Goal: Communication & Community: Ask a question

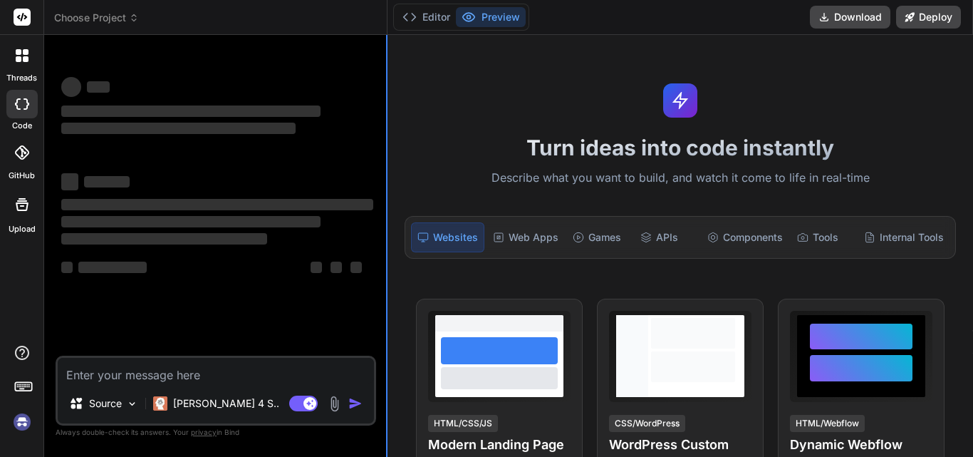
click at [386, 145] on div at bounding box center [386, 246] width 1 height 422
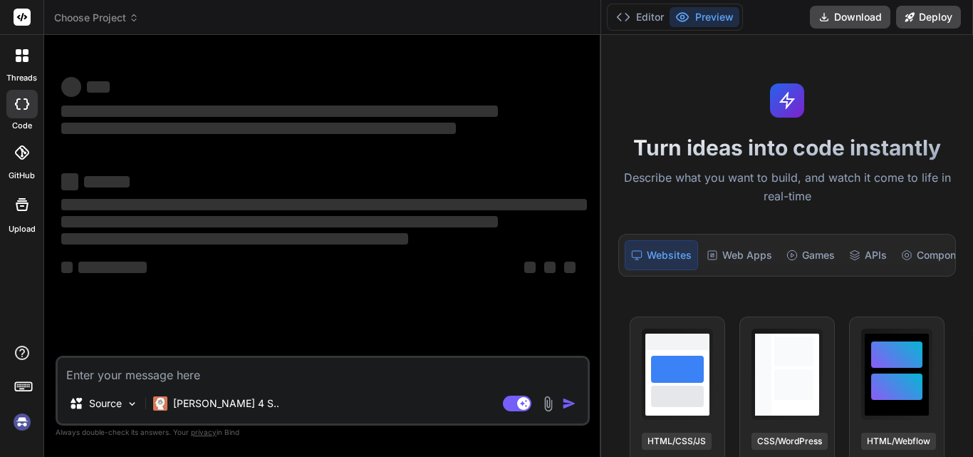
drag, startPoint x: 386, startPoint y: 145, endPoint x: 972, endPoint y: 177, distance: 587.1
click at [972, 177] on div "threads code GitHub Upload Choose Project Created with Pixso. Bind AI Web Searc…" at bounding box center [486, 228] width 973 height 457
click at [286, 364] on textarea at bounding box center [323, 371] width 530 height 26
type textarea "x"
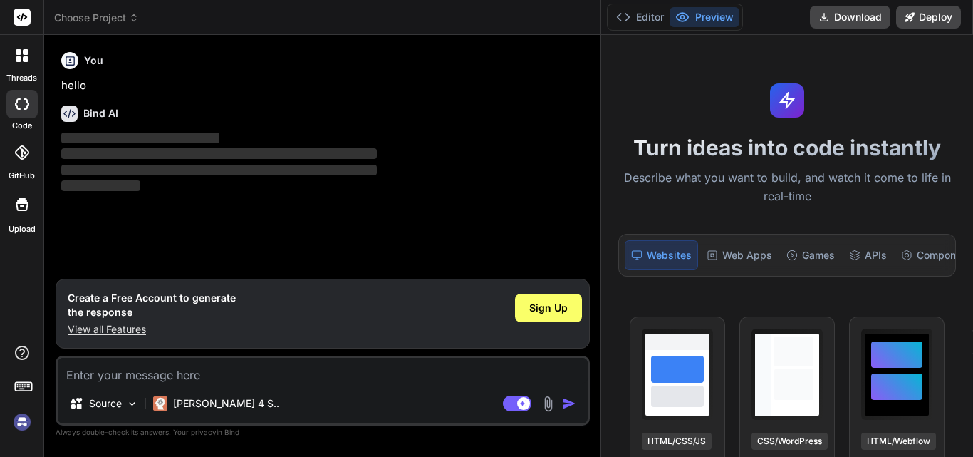
type textarea "h"
type textarea "x"
type textarea "hi"
type textarea "x"
type textarea "hi"
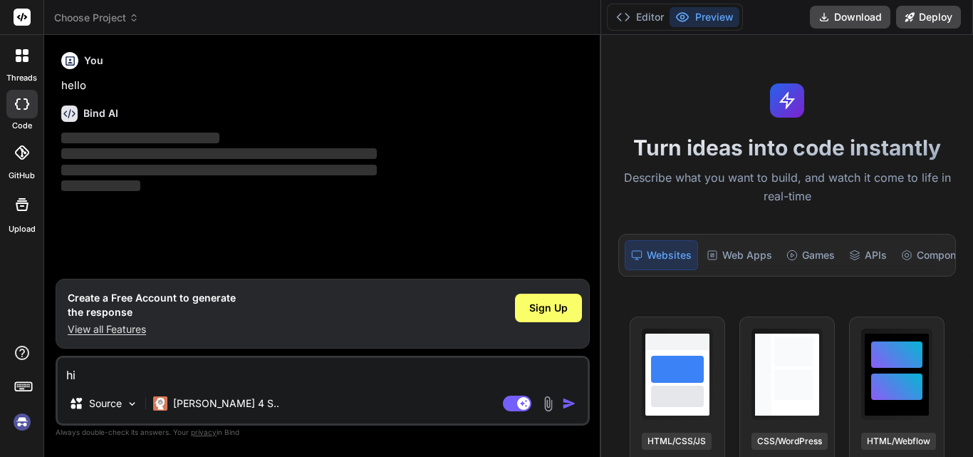
type textarea "x"
type textarea "hi n"
type textarea "x"
type textarea "hi no"
type textarea "x"
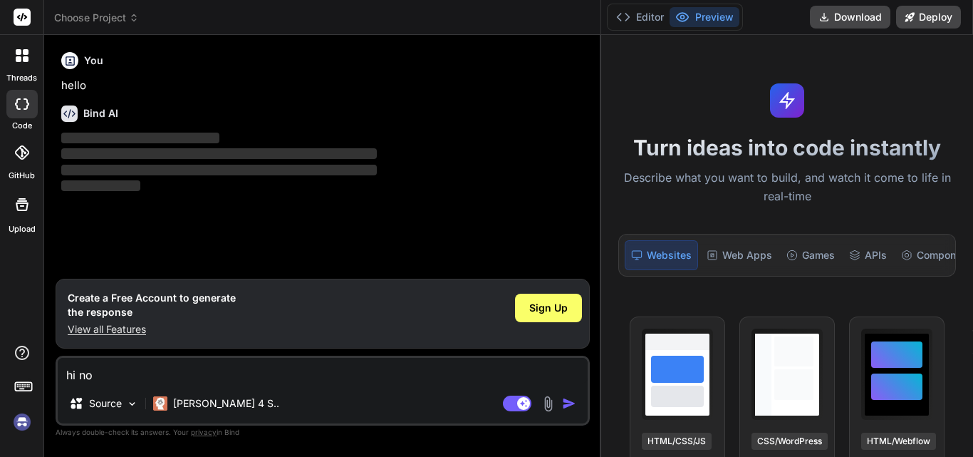
type textarea "hi nor"
type textarea "x"
type textarea "hi norm"
type textarea "x"
type textarea "hi norma"
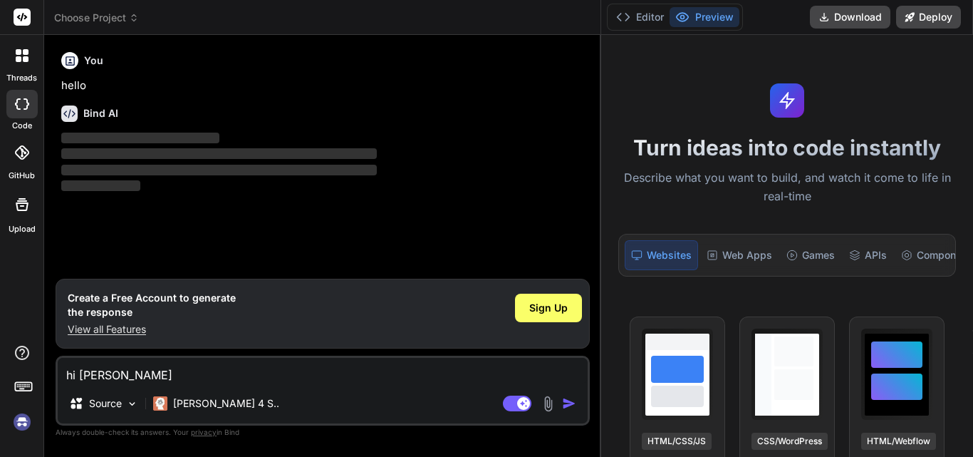
type textarea "x"
type textarea "hi normal"
type textarea "x"
type textarea "hi normali"
type textarea "x"
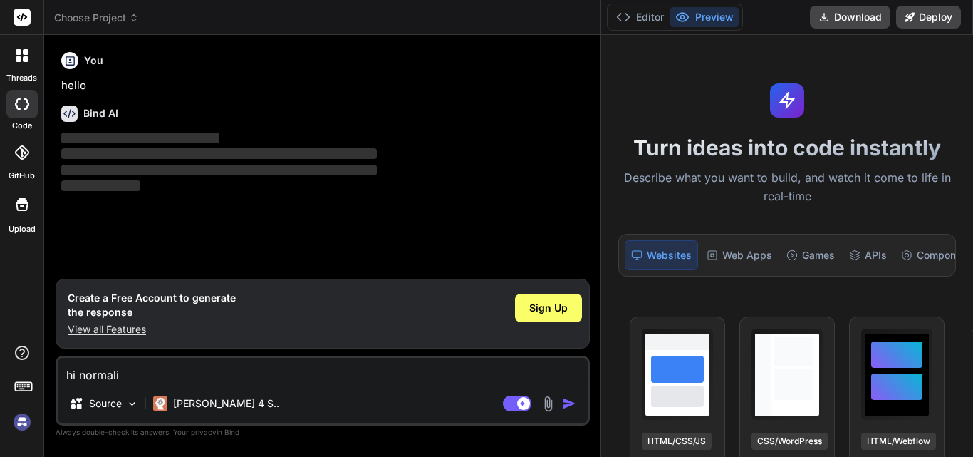
type textarea "hi normalis"
type textarea "x"
type textarea "hi normalise"
type textarea "x"
type textarea "hi normalised"
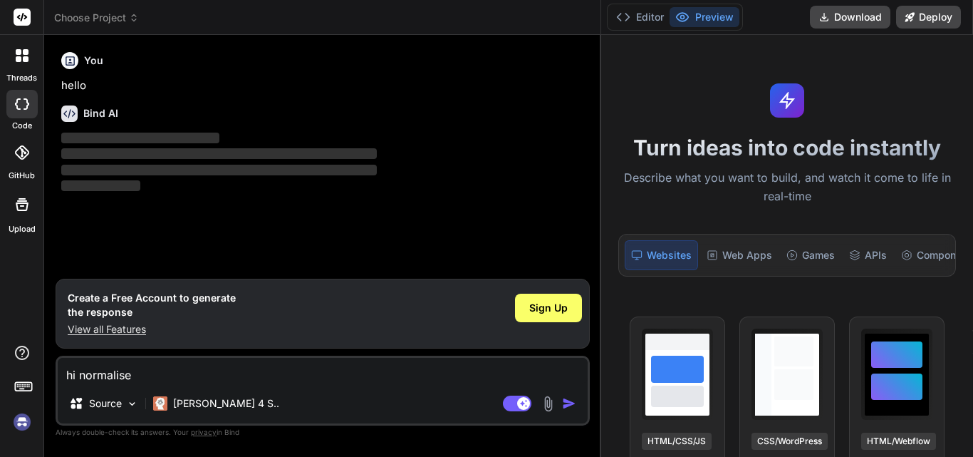
type textarea "x"
type textarea "hi normalised"
type textarea "x"
type textarea "hi normalised e"
type textarea "x"
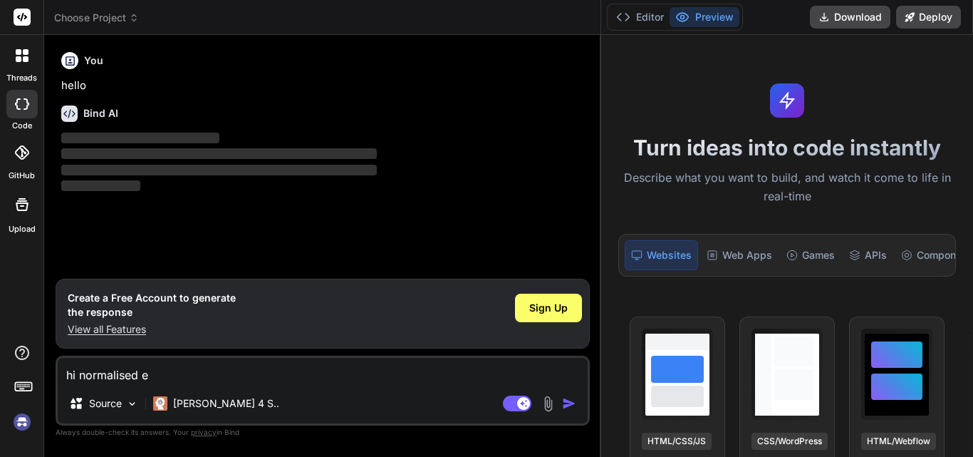
type textarea "hi normalised em"
type textarea "x"
type textarea "hi normalised email a"
type textarea "x"
type textarea "hi normalised email an"
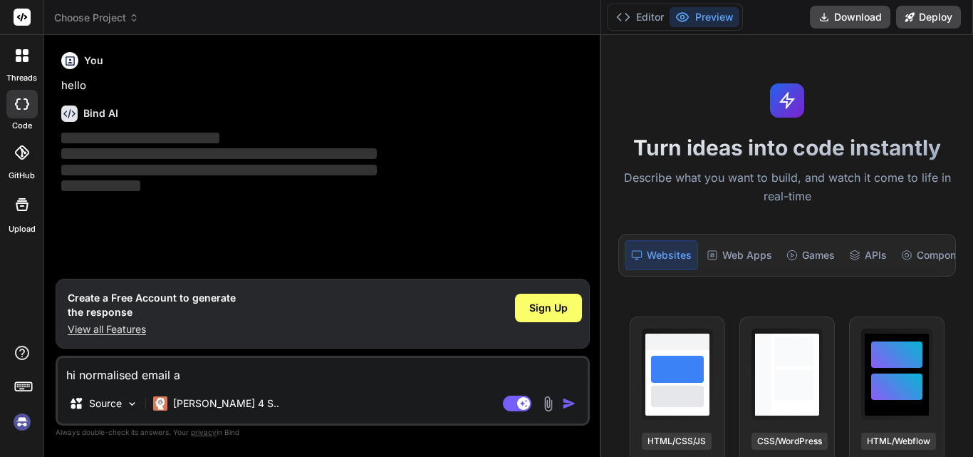
type textarea "x"
type textarea "hi normalised email and"
type textarea "x"
type textarea "hi normalised email and"
type textarea "x"
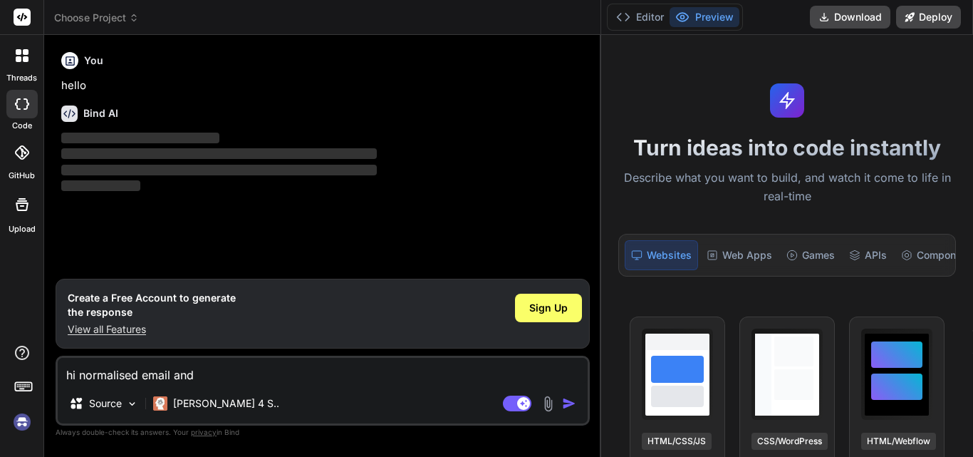
type textarea "hi normalised email and u"
type textarea "x"
type textarea "hi normalised email and us"
type textarea "x"
type textarea "hi normalised email and use"
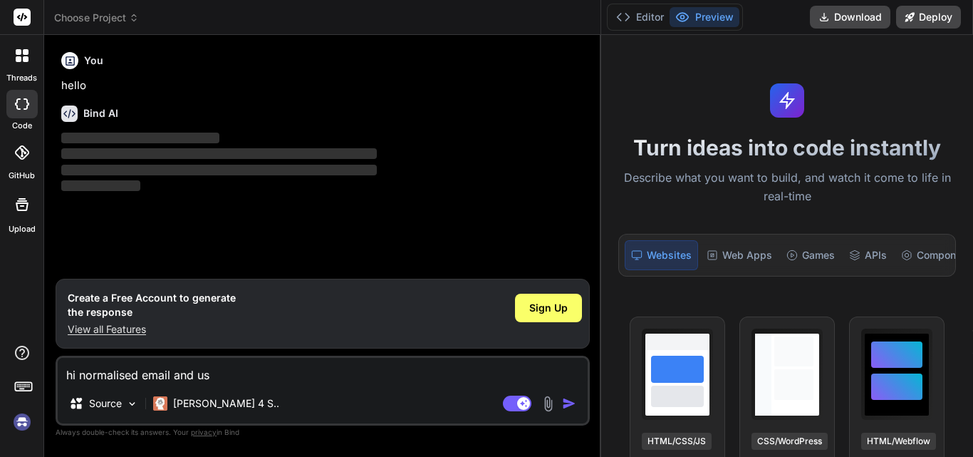
type textarea "x"
type textarea "hi normalised email and user"
type textarea "x"
type textarea "hi normalised email and usern"
type textarea "x"
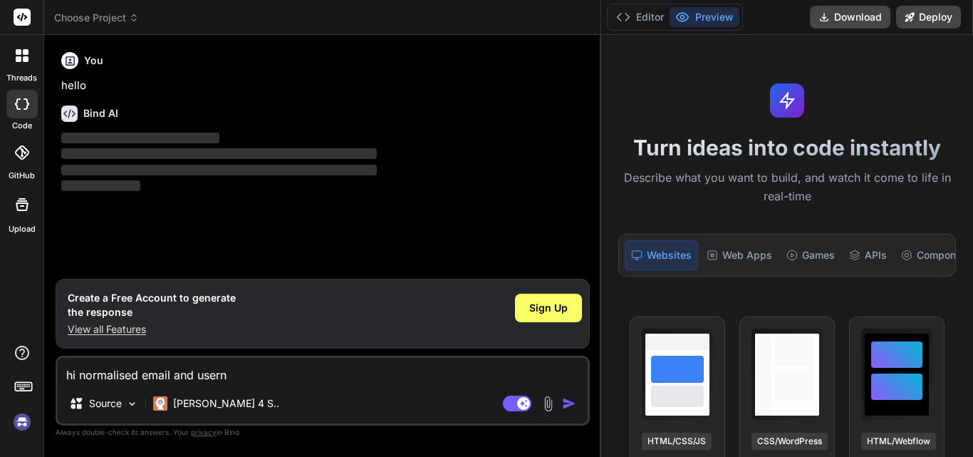
type textarea "hi normalised email and userna"
type textarea "x"
type textarea "hi normalised email and usernam"
type textarea "x"
type textarea "hi normalised email and username"
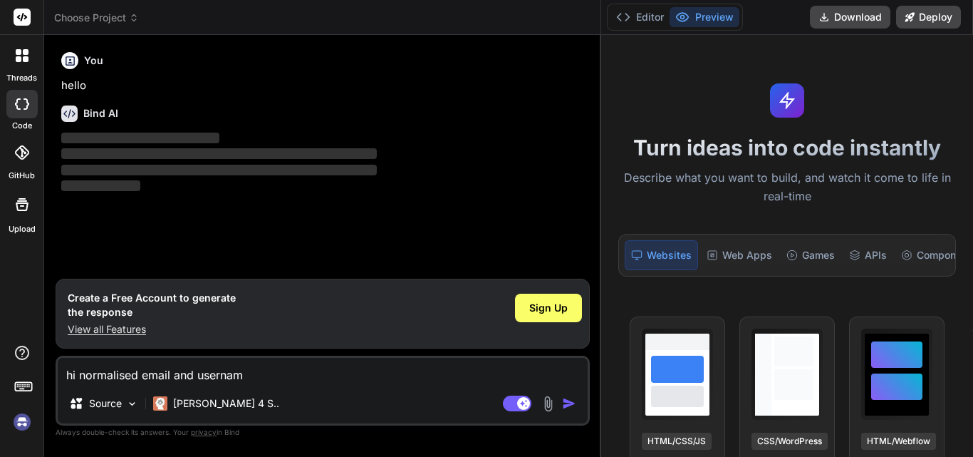
type textarea "x"
type textarea "hi normalised email and username"
type textarea "x"
type textarea "hi normalised email and username i"
type textarea "x"
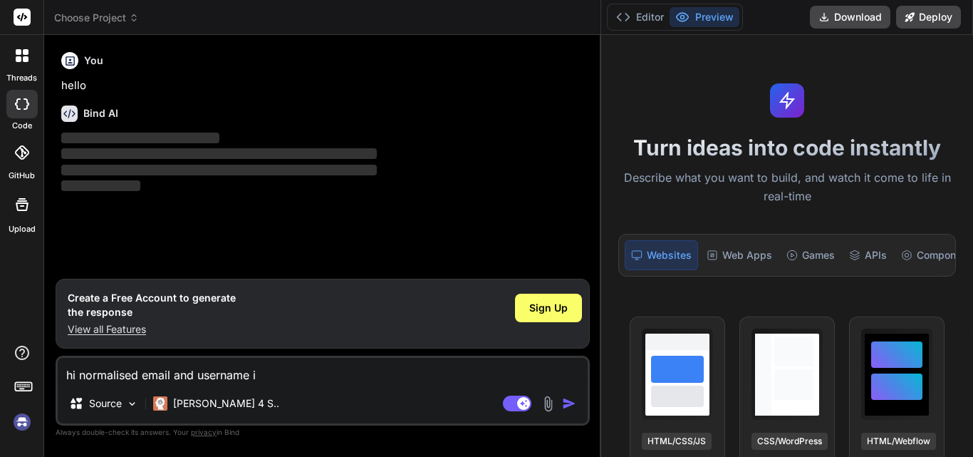
type textarea "hi normalised email and username is"
type textarea "x"
type textarea "hi normalised email and username is"
type textarea "x"
type textarea "hi normalised email and username is g"
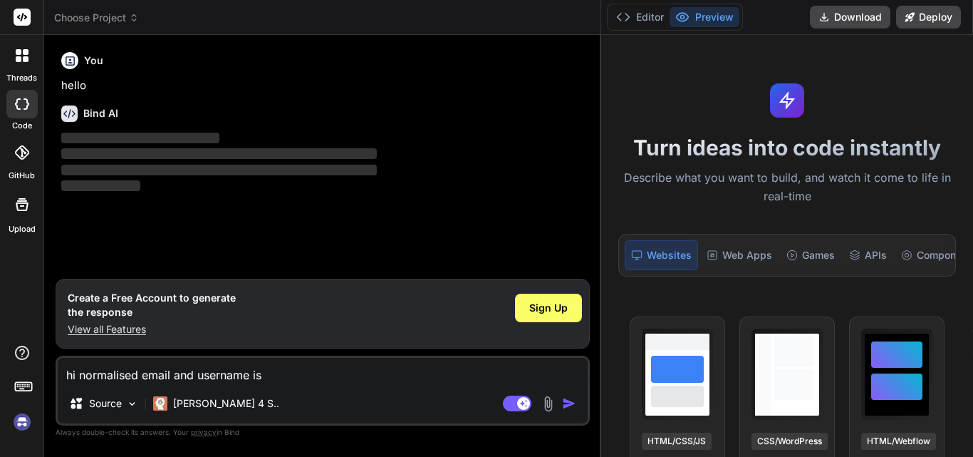
type textarea "x"
type textarea "hi normalised email and username is go"
type textarea "x"
type textarea "hi normalised email and username is goi"
type textarea "x"
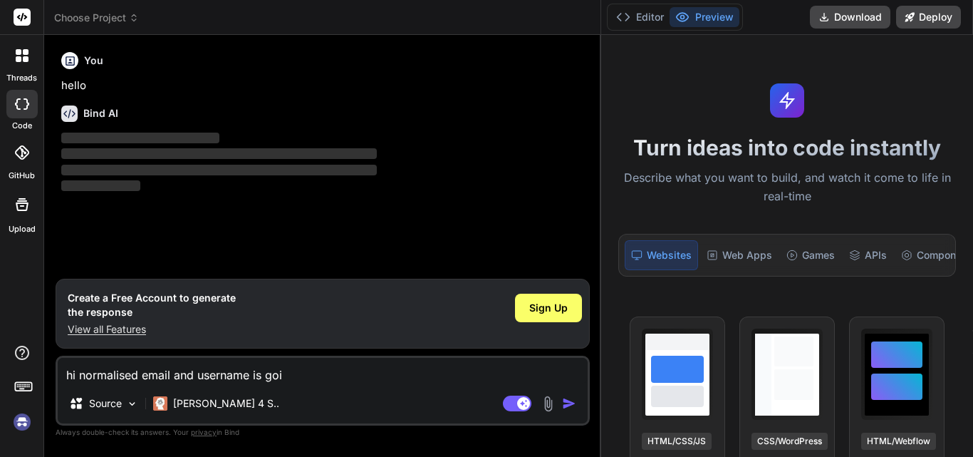
type textarea "hi normalised email and username is goin"
type textarea "x"
type textarea "hi normalised email and username is going"
type textarea "x"
type textarea "hi normalised email and username is going"
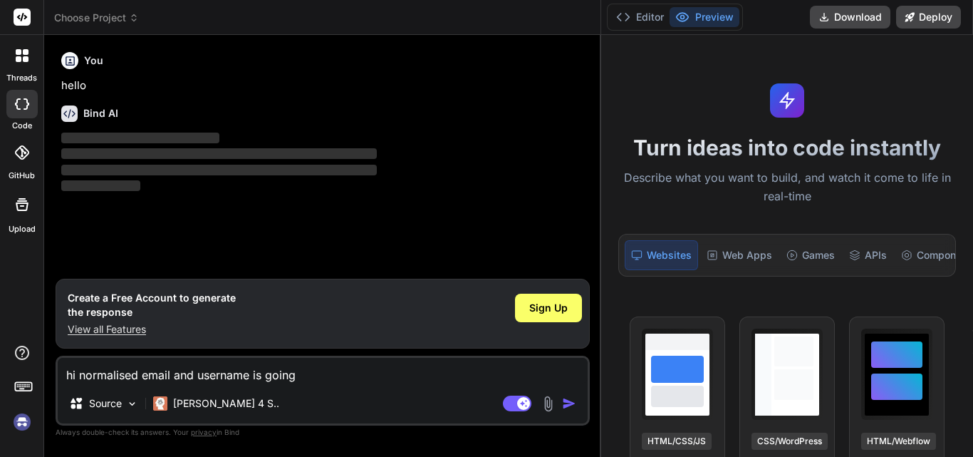
type textarea "x"
type textarea "hi normalised email and username is going n"
type textarea "x"
type textarea "hi normalised email and username is going nu"
type textarea "x"
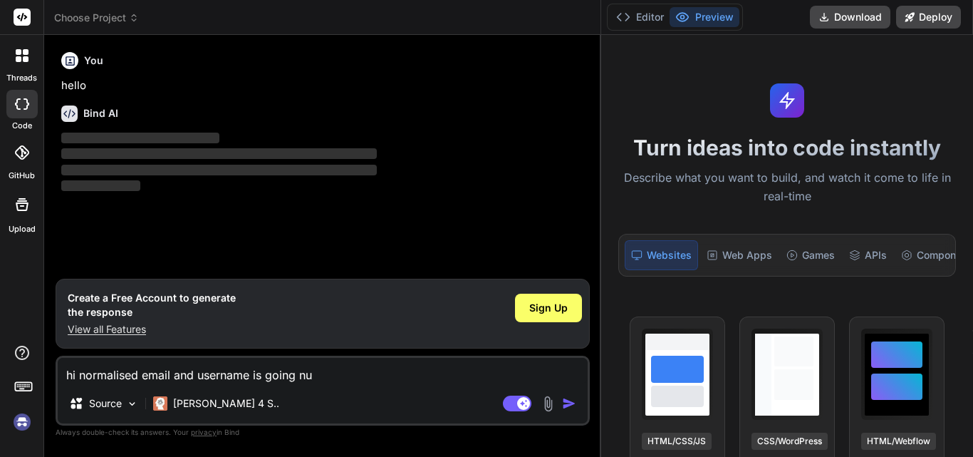
type textarea "hi normalised email and username is going nul"
type textarea "x"
type textarea "hi normalised email and username is going null"
type textarea "x"
paste textarea "public class RegisterDto { public int Id { get; set; } public string UserName {…"
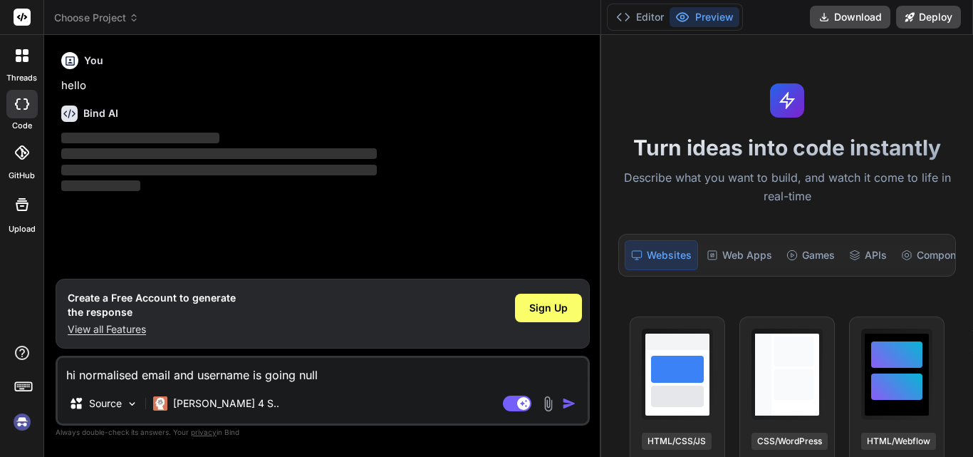
type textarea "hi normalised email and username is going null public class RegisterDto { publi…"
type textarea "x"
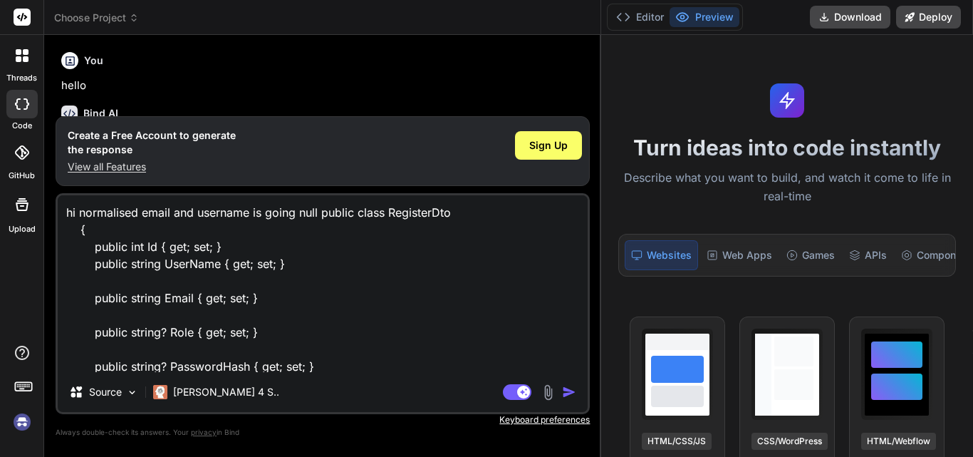
click at [61, 209] on textarea "hi normalised email and username is going null public class RegisterDto { publi…" at bounding box center [323, 283] width 530 height 177
type textarea "ihi normalised email and username is going null public class RegisterDto { publ…"
type textarea "x"
type textarea "inhi normalised email and username is going null public class RegisterDto { pub…"
type textarea "x"
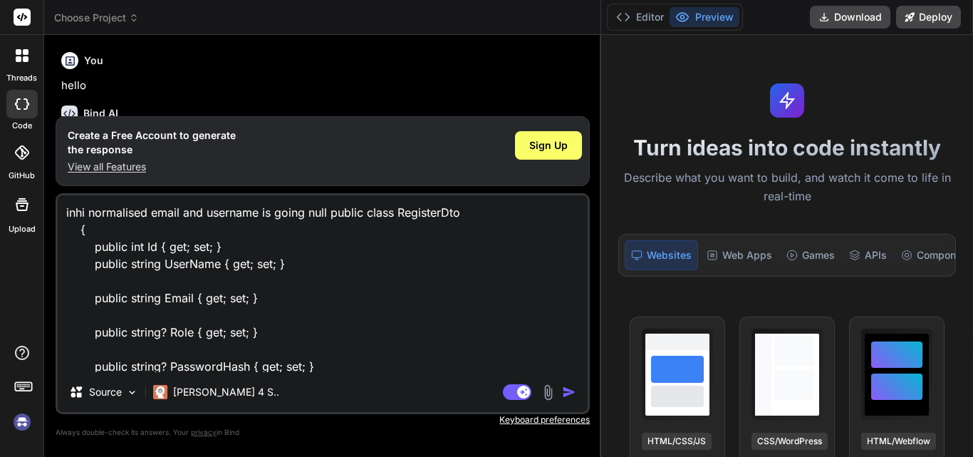
type textarea "in hi normalised email and username is going null public class RegisterDto { pu…"
type textarea "x"
type textarea "in ahi normalised email and username is going null public class RegisterDto { p…"
type textarea "x"
type textarea "in ashi normalised email and username is going null public class RegisterDto { …"
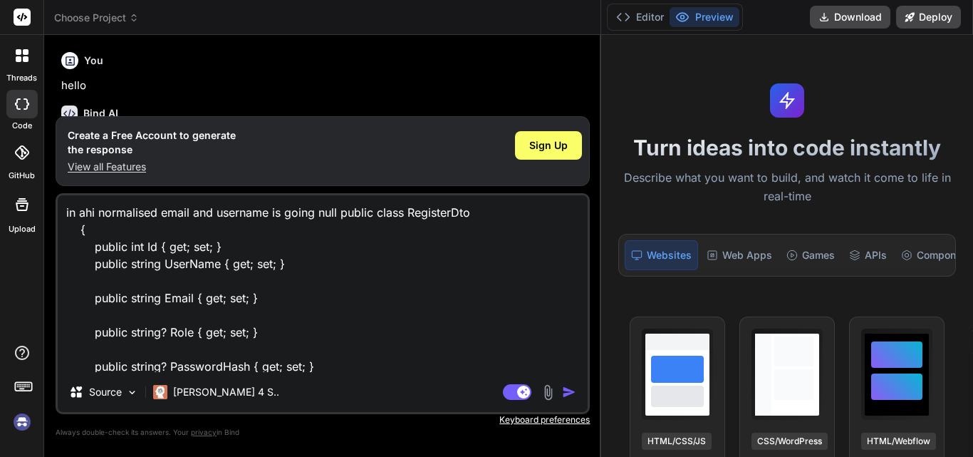
type textarea "x"
type textarea "in asphi normalised email and username is going null public class RegisterDto {…"
type textarea "x"
type textarea "in aspnhi normalised email and username is going null public class RegisterDto …"
type textarea "x"
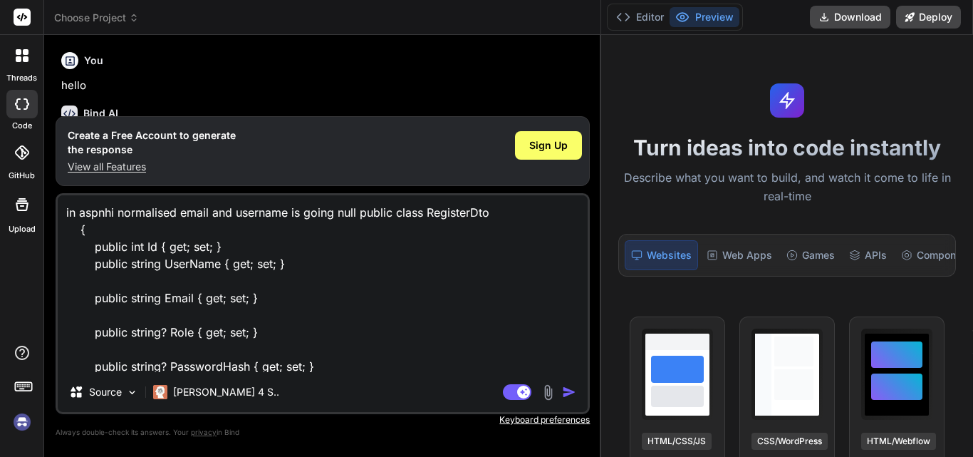
type textarea "in aspnehi normalised email and username is going null public class RegisterDto…"
type textarea "x"
type textarea "in aspnethi normalised email and username is going null public class RegisterDt…"
type textarea "x"
type textarea "in aspnet hi normalised email and username is going null public class RegisterD…"
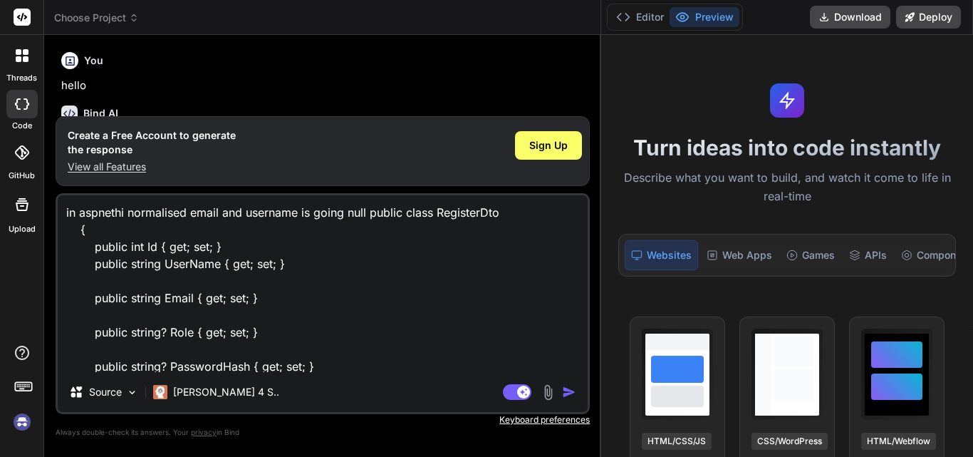
type textarea "x"
type textarea "in aspnet chi normalised email and username is going null public class Register…"
type textarea "x"
type textarea "in aspnet cohi normalised email and username is going null public class Registe…"
type textarea "x"
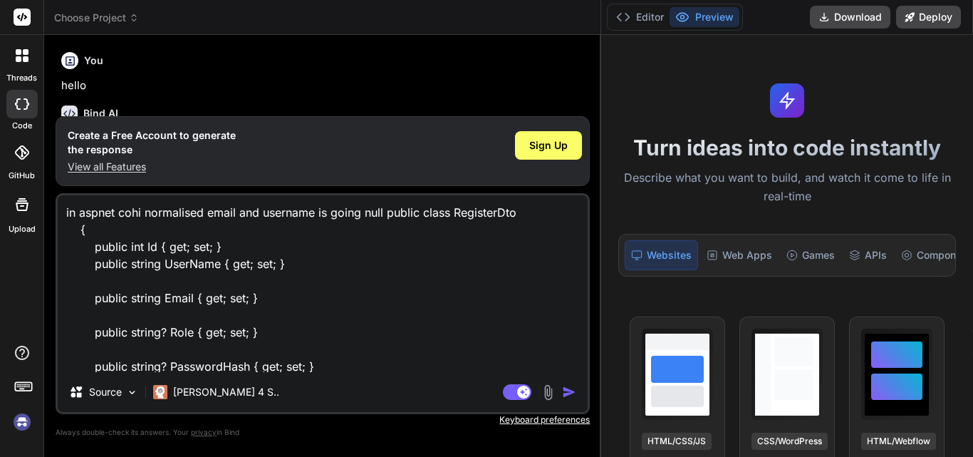
type textarea "in aspnet corhi normalised email and username is going null public class Regist…"
type textarea "x"
type textarea "in aspnet corehi normalised email and username is going null public class Regis…"
type textarea "x"
type textarea "in aspnet core hi normalised email and username is going null public class Regi…"
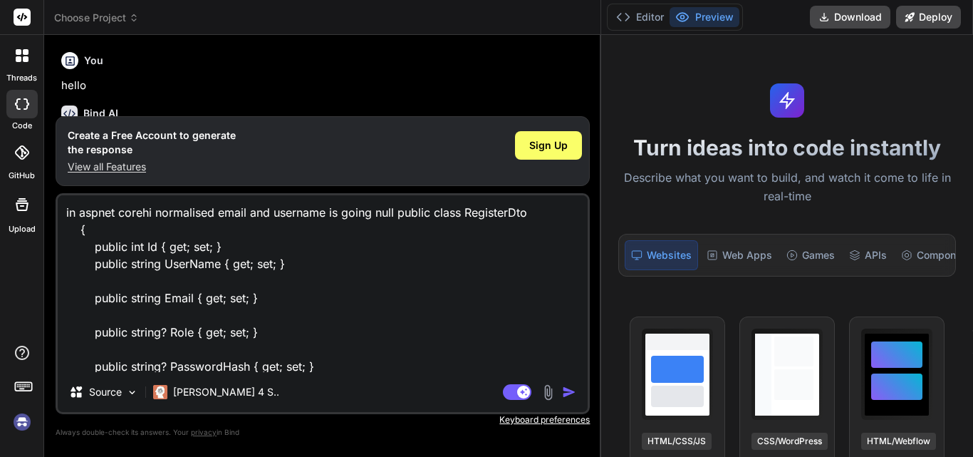
type textarea "x"
type textarea "in aspnet core 'hi normalised email and username is going null public class Reg…"
type textarea "x"
type textarea "in aspnet core hi normalised email and username is going null public class Regi…"
type textarea "x"
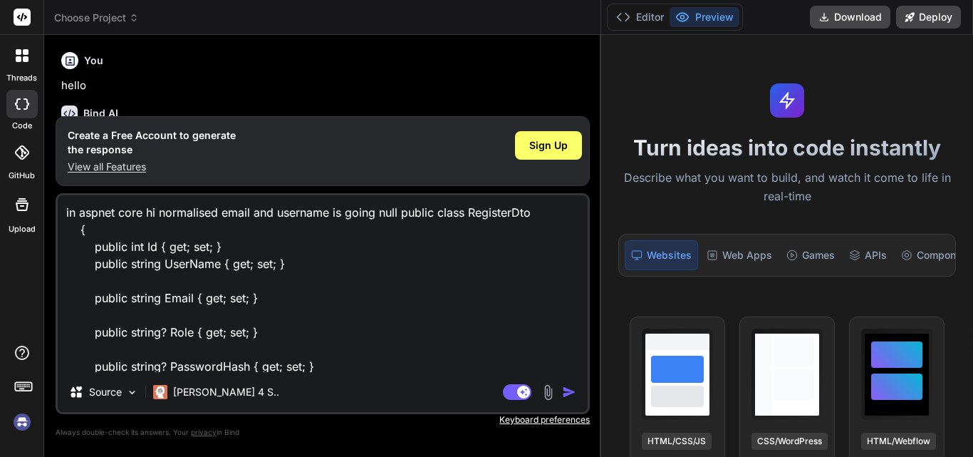
type textarea "in aspnet core hi normalised email and username is going null public class Regi…"
click at [570, 395] on img "button" at bounding box center [569, 392] width 14 height 14
click at [569, 394] on img "button" at bounding box center [569, 392] width 14 height 14
click at [569, 390] on img "button" at bounding box center [569, 392] width 14 height 14
click at [571, 390] on img "button" at bounding box center [569, 392] width 14 height 14
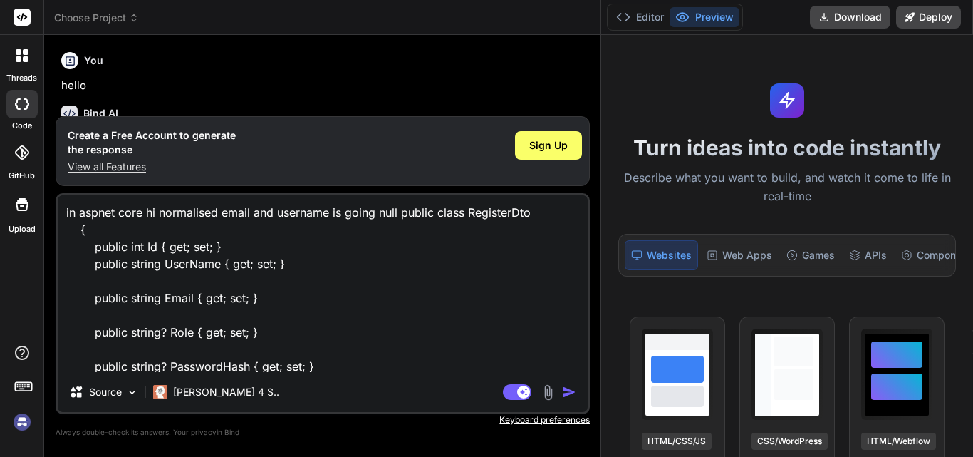
click at [571, 390] on img "button" at bounding box center [569, 392] width 14 height 14
click at [572, 388] on img "button" at bounding box center [569, 392] width 14 height 14
click at [571, 385] on img "button" at bounding box center [569, 392] width 14 height 14
click at [570, 383] on div "Agent Mode. When this toggle is activated, AI automatically makes decisions, re…" at bounding box center [541, 391] width 82 height 17
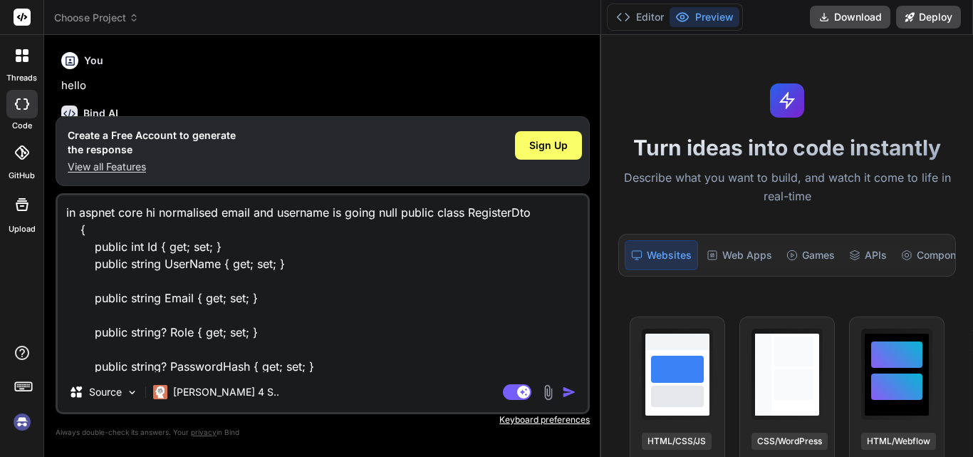
click at [261, 298] on textarea "in aspnet core hi normalised email and username is going null public class Regi…" at bounding box center [323, 283] width 530 height 177
type textarea "x"
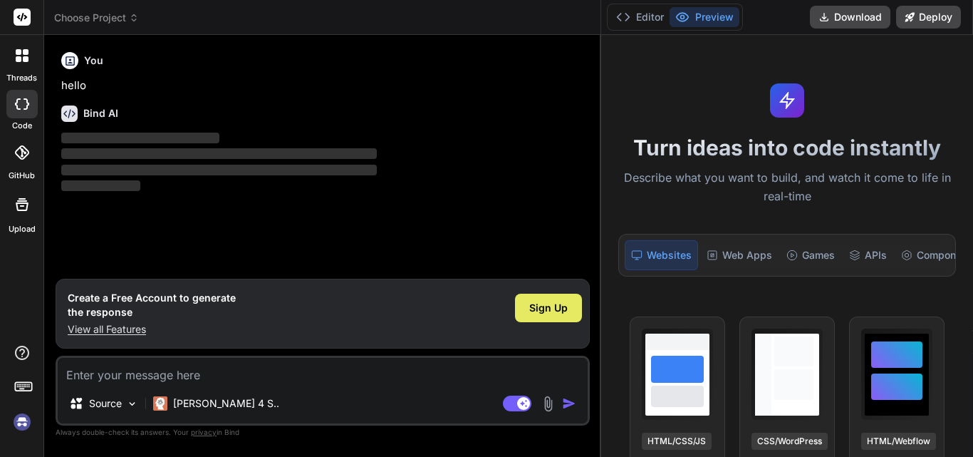
click at [568, 314] on div "Sign Up" at bounding box center [548, 307] width 67 height 28
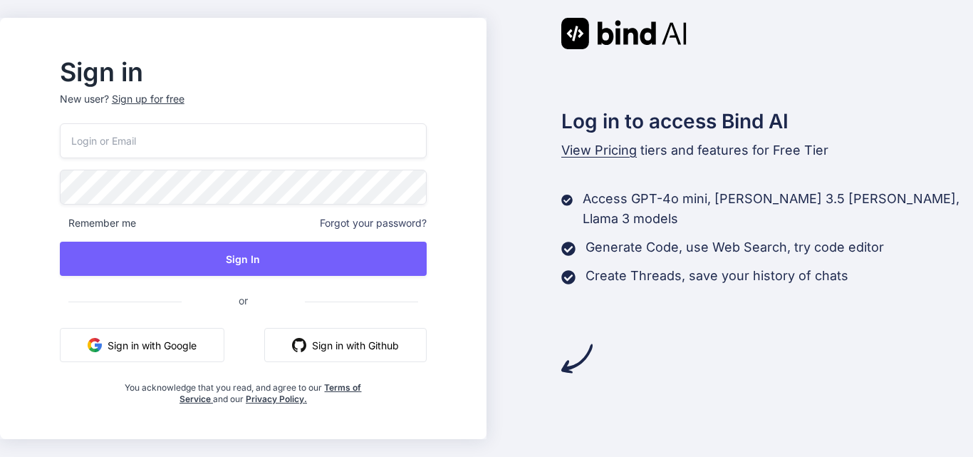
drag, startPoint x: 236, startPoint y: 142, endPoint x: 220, endPoint y: 134, distance: 17.9
click at [236, 142] on input "email" at bounding box center [243, 140] width 367 height 35
paste input "[EMAIL_ADDRESS][PERSON_NAME][DOMAIN_NAME]"
type input "[EMAIL_ADDRESS][PERSON_NAME][DOMAIN_NAME]"
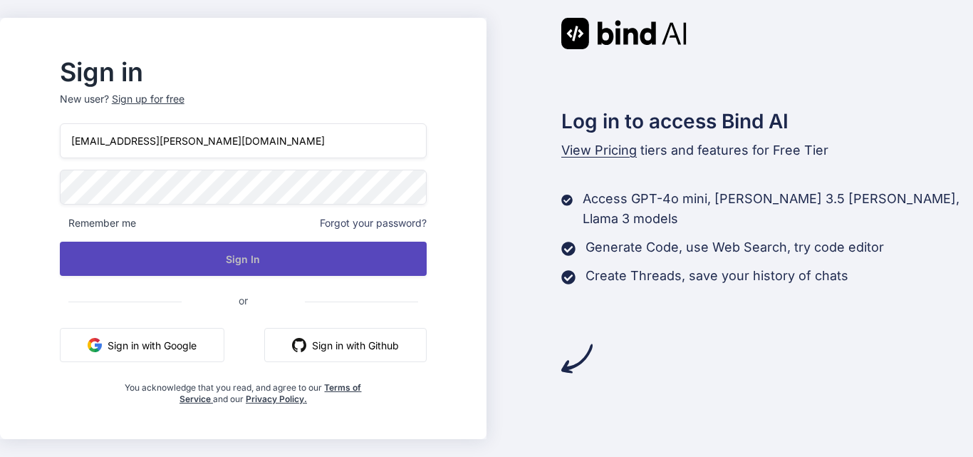
click at [215, 247] on button "Sign In" at bounding box center [243, 258] width 367 height 34
